Goal: Check status: Check status

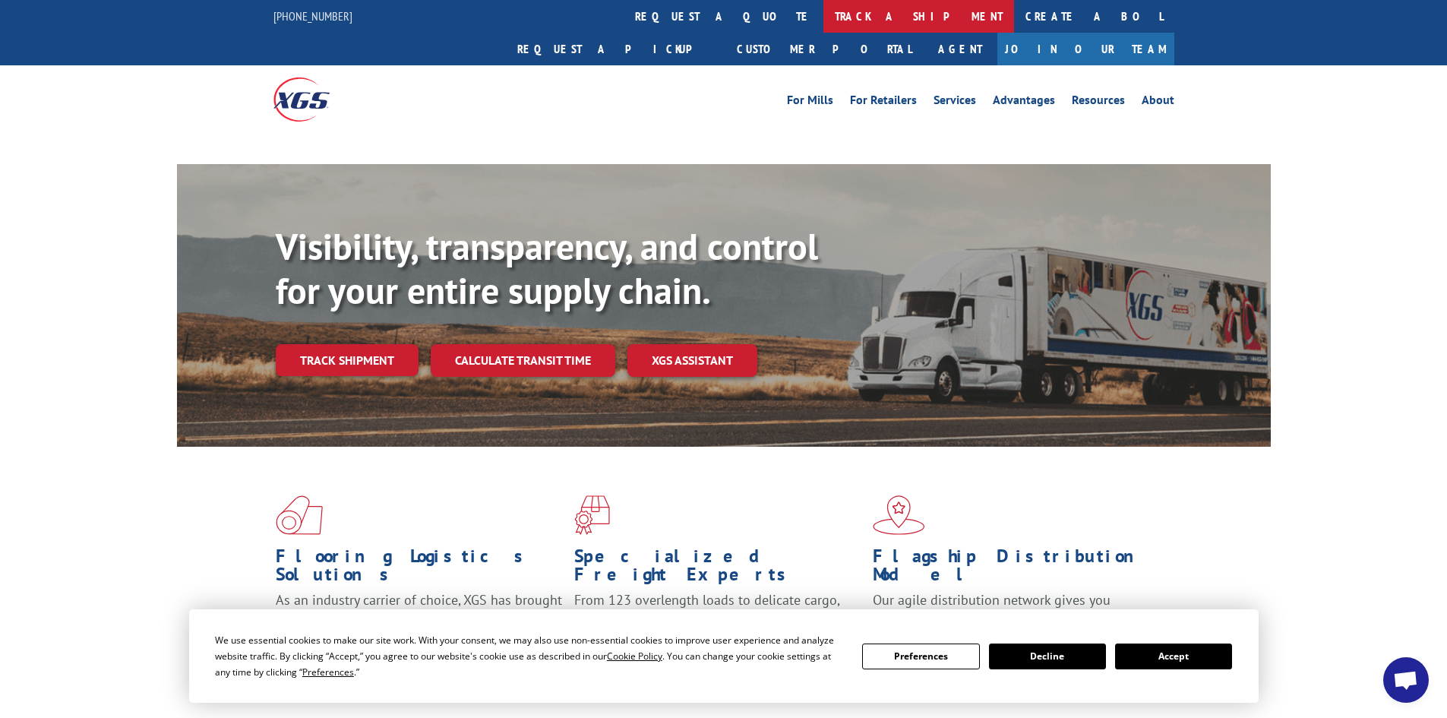
click at [824, 16] on link "track a shipment" at bounding box center [919, 16] width 191 height 33
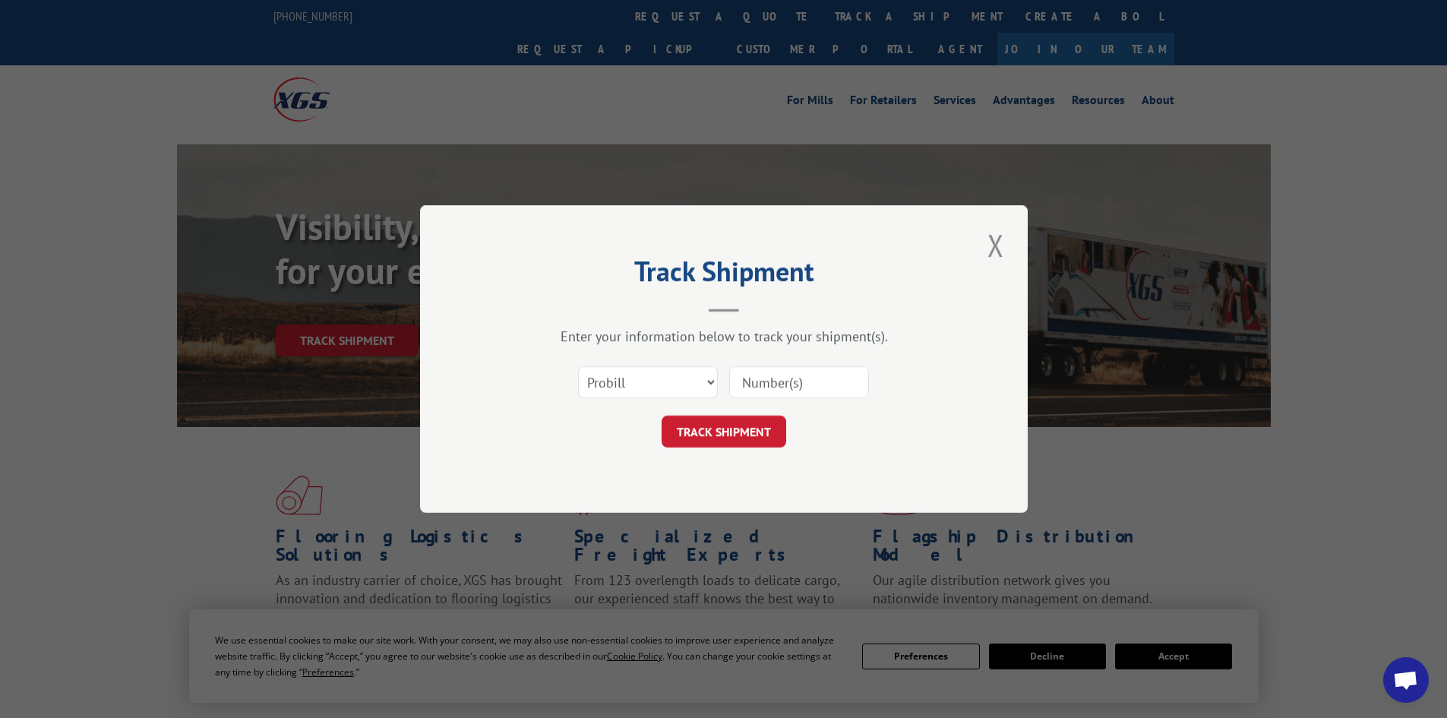
click at [694, 391] on select "Select category... Probill BOL PO" at bounding box center [648, 382] width 140 height 32
click at [709, 381] on select "Select category... Probill BOL PO" at bounding box center [648, 382] width 140 height 32
click at [760, 381] on input at bounding box center [799, 382] width 140 height 32
paste input "[PHONE_NUMBER]"
type input "[PHONE_NUMBER]"
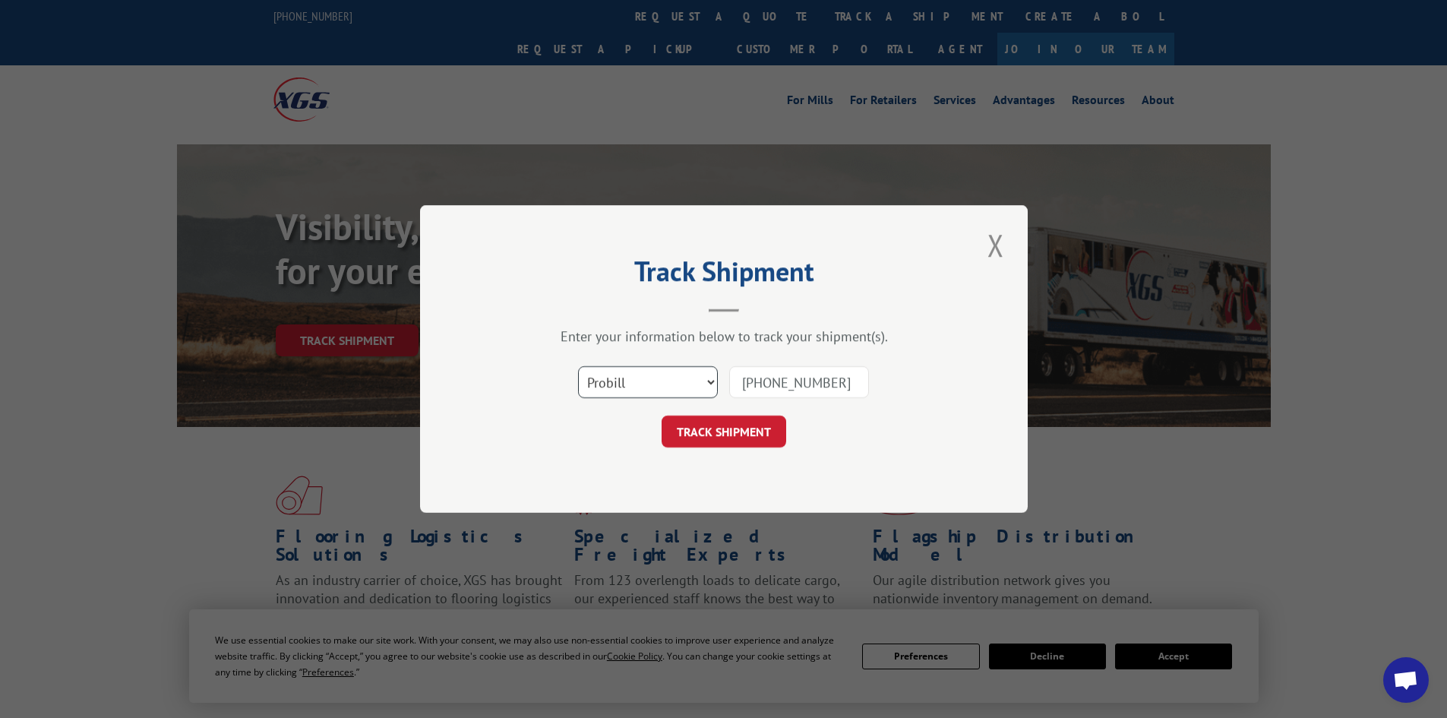
click at [678, 386] on select "Select category... Probill BOL PO" at bounding box center [648, 382] width 140 height 32
select select "bol"
click at [578, 366] on select "Select category... Probill BOL PO" at bounding box center [648, 382] width 140 height 32
drag, startPoint x: 840, startPoint y: 375, endPoint x: 629, endPoint y: 375, distance: 210.4
click at [629, 375] on div "Select category... Probill BOL PO [PHONE_NUMBER]" at bounding box center [724, 382] width 456 height 50
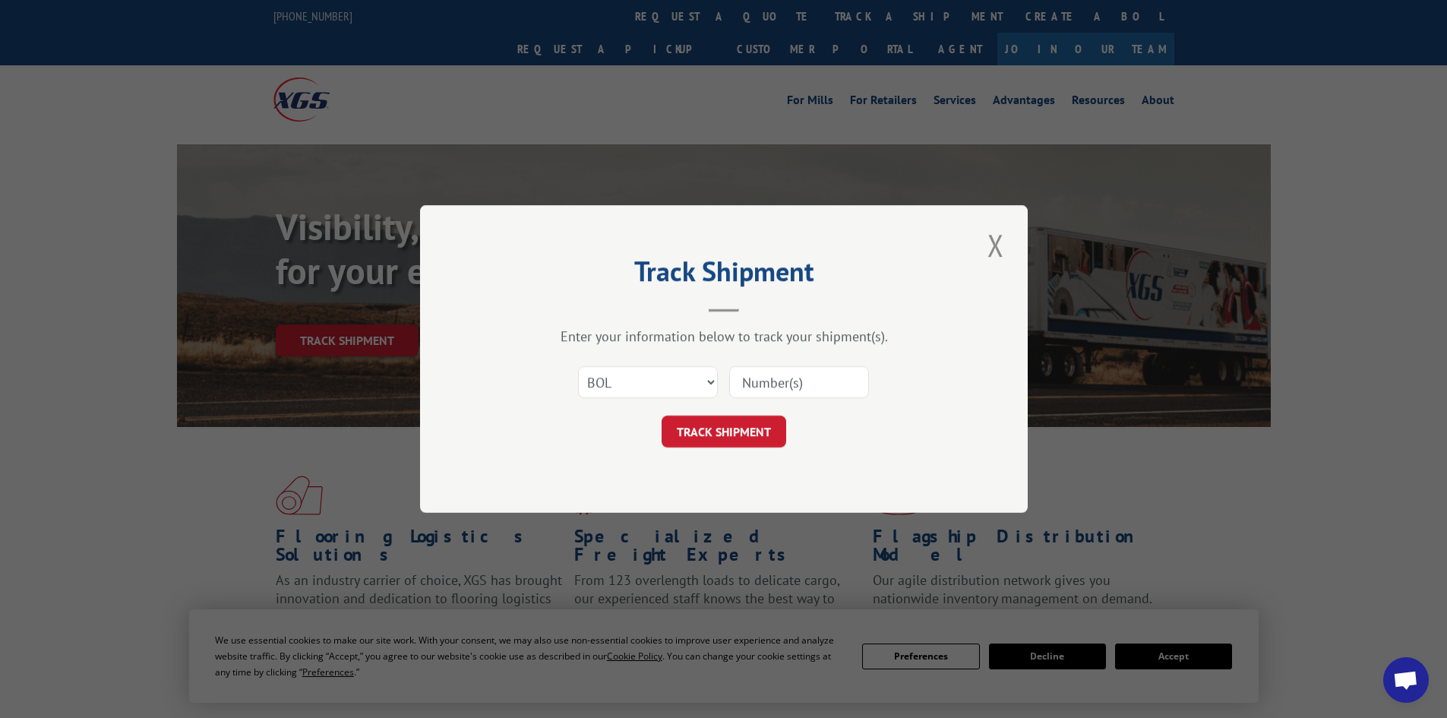
paste input "4860110"
type input "4860110"
click at [732, 432] on button "TRACK SHIPMENT" at bounding box center [724, 432] width 125 height 32
